Goal: Task Accomplishment & Management: Use online tool/utility

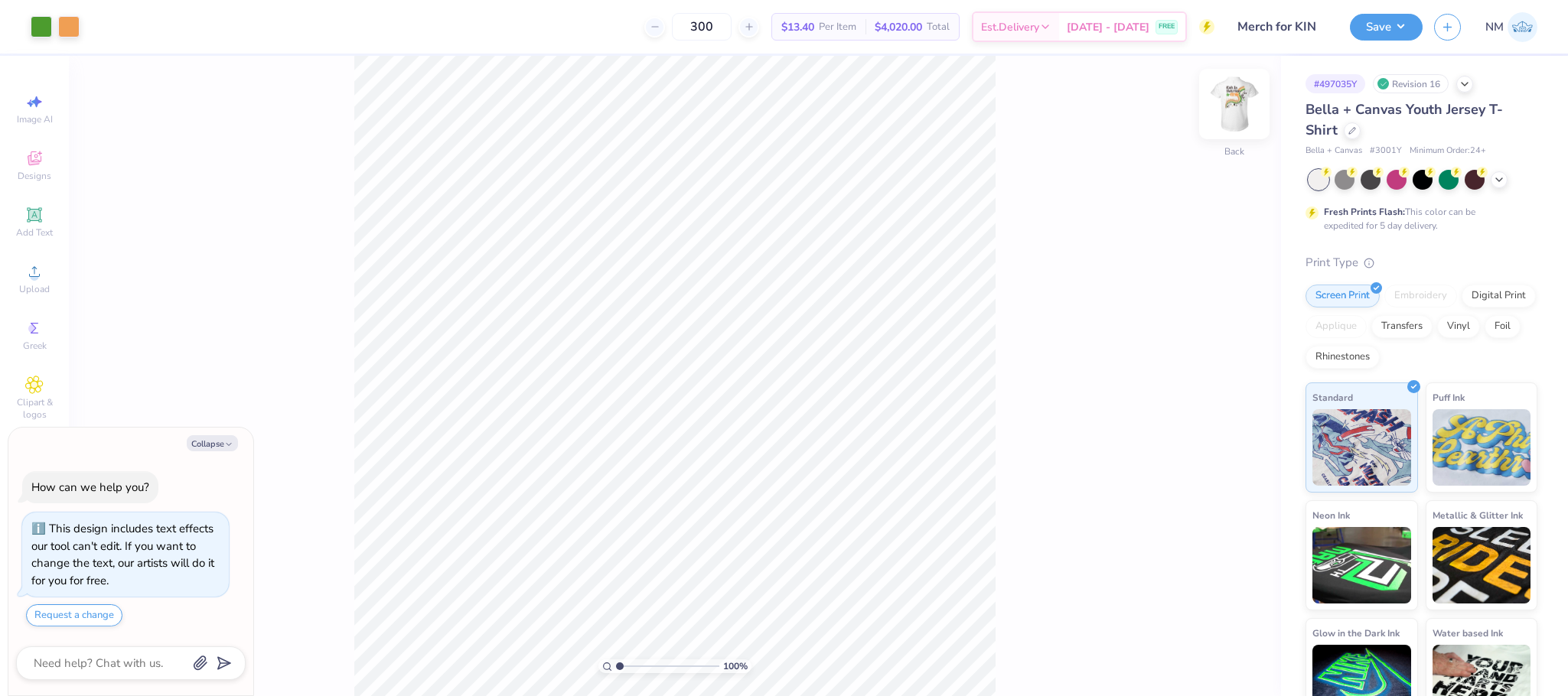
click at [1234, 129] on img at bounding box center [1233, 104] width 61 height 61
click at [1388, 27] on button "Save" at bounding box center [1386, 25] width 73 height 27
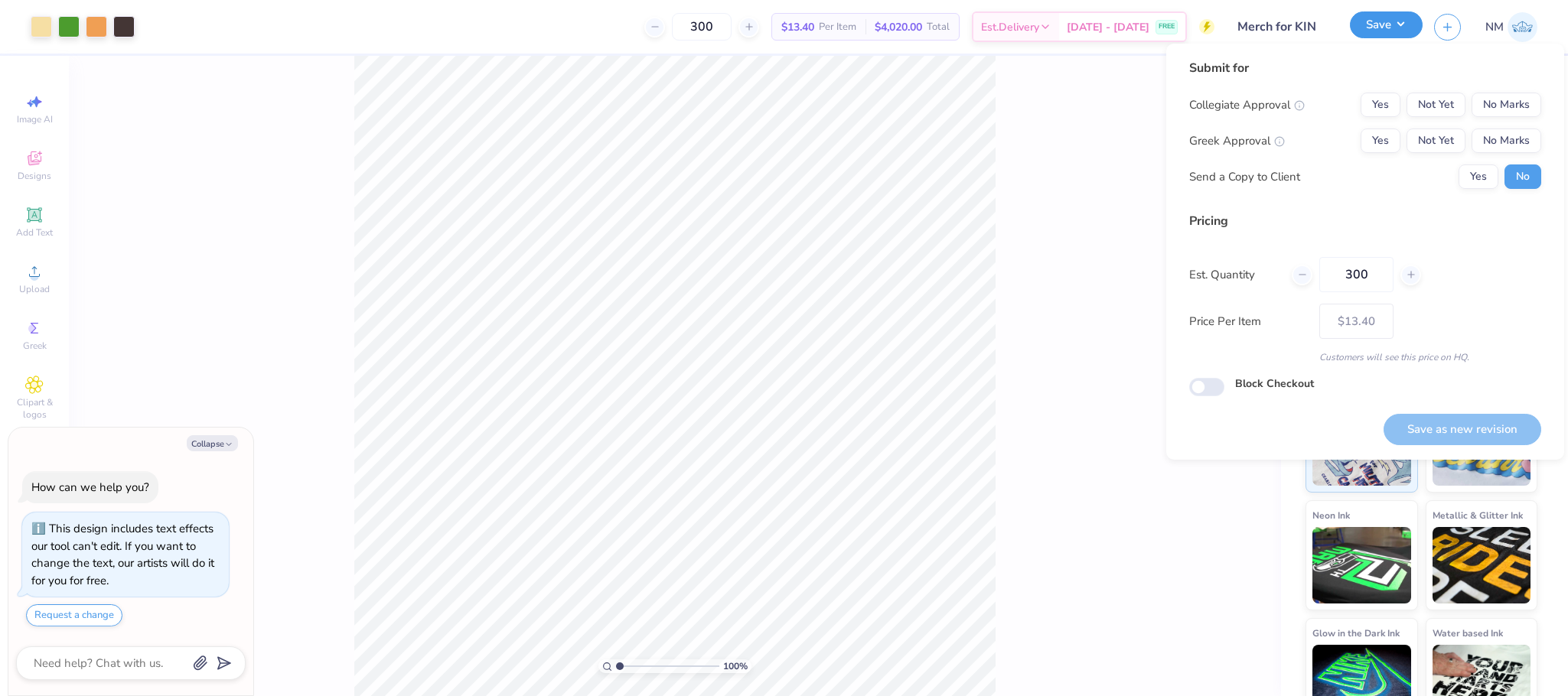
type textarea "x"
click at [1508, 100] on button "No Marks" at bounding box center [1506, 104] width 70 height 24
click at [1508, 133] on button "No Marks" at bounding box center [1506, 141] width 70 height 24
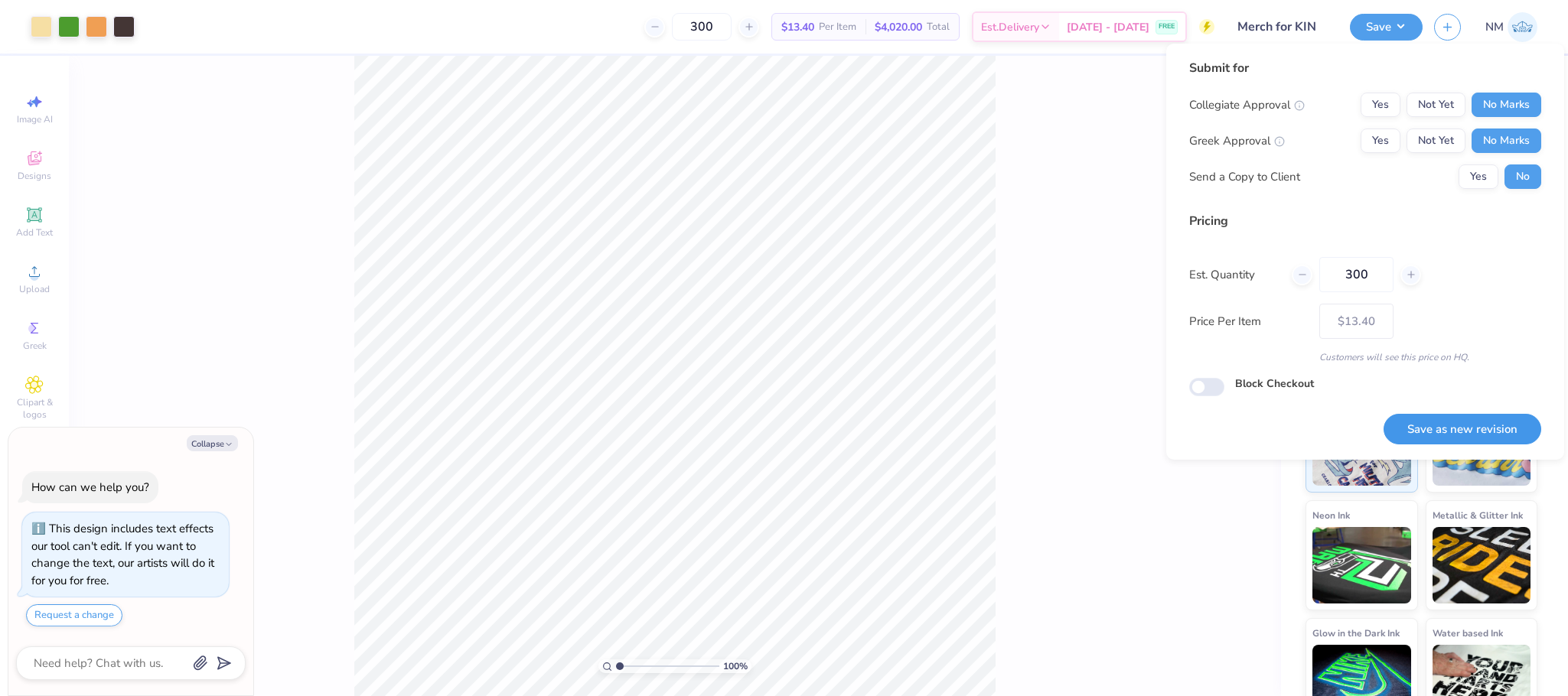
click at [1428, 420] on button "Save as new revision" at bounding box center [1462, 429] width 158 height 31
type input "$13.40"
type textarea "x"
